Goal: Task Accomplishment & Management: Use online tool/utility

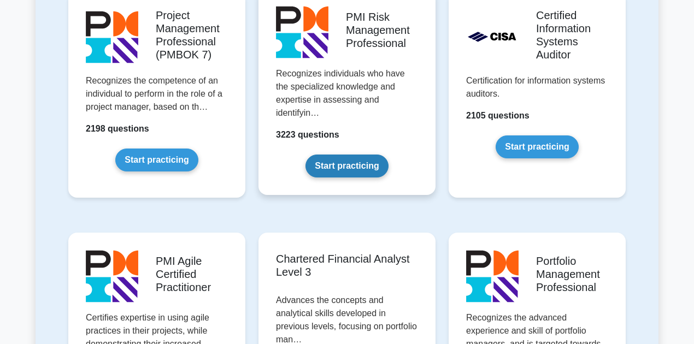
scroll to position [1518, 0]
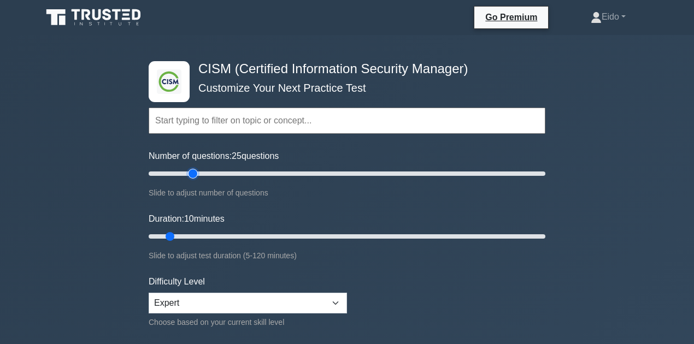
click at [192, 172] on input "Number of questions: 25 questions" at bounding box center [347, 173] width 397 height 13
drag, startPoint x: 199, startPoint y: 170, endPoint x: 206, endPoint y: 170, distance: 7.1
type input "30"
click at [206, 170] on input "Number of questions: 30 questions" at bounding box center [347, 173] width 397 height 13
click at [215, 234] on input "Duration: 10 minutes" at bounding box center [347, 236] width 397 height 13
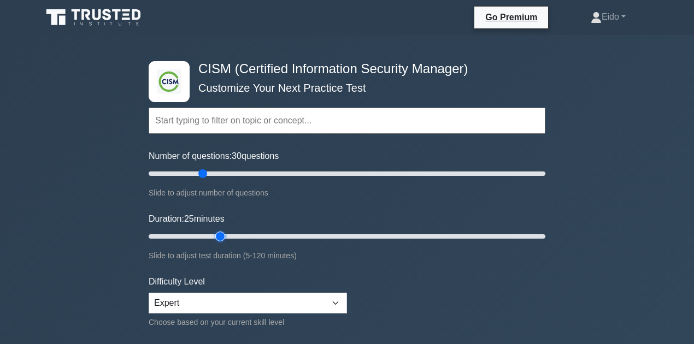
drag, startPoint x: 215, startPoint y: 234, endPoint x: 227, endPoint y: 233, distance: 12.0
click at [227, 233] on input "Duration: 25 minutes" at bounding box center [347, 236] width 397 height 13
drag, startPoint x: 227, startPoint y: 233, endPoint x: 234, endPoint y: 234, distance: 7.7
type input "30"
click at [234, 234] on input "Duration: 30 minutes" at bounding box center [347, 236] width 397 height 13
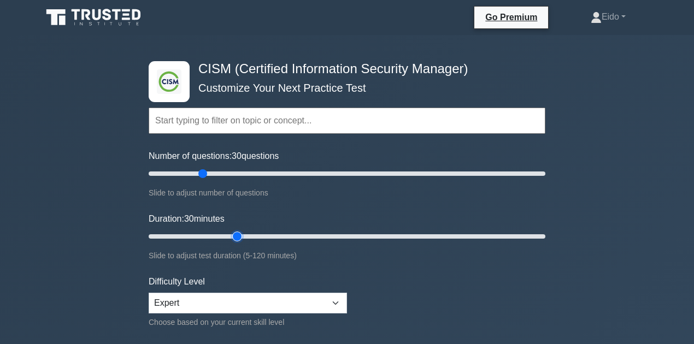
click at [234, 234] on input "Duration: 30 minutes" at bounding box center [347, 236] width 397 height 13
